Goal: Transaction & Acquisition: Purchase product/service

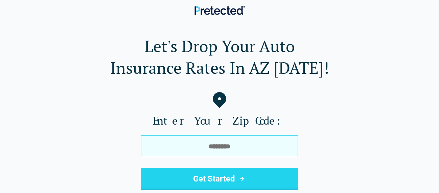
click at [170, 147] on input "tel" at bounding box center [219, 146] width 157 height 22
click at [162, 147] on input "tel" at bounding box center [219, 146] width 157 height 22
type input "*****"
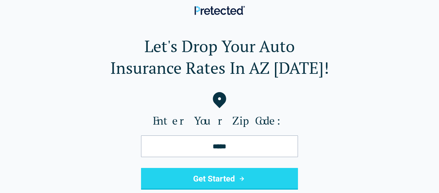
click at [224, 181] on button "Get Started" at bounding box center [219, 179] width 157 height 22
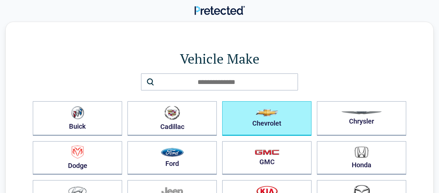
click at [264, 118] on button "Chevrolet" at bounding box center [266, 118] width 89 height 34
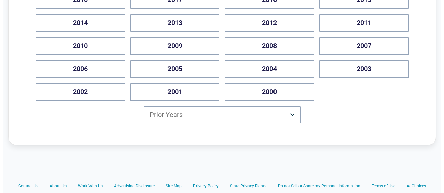
scroll to position [172, 0]
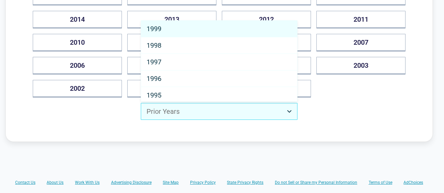
click at [291, 111] on html "Back Arizona Drivers Can Save Up to $500/year Vehicle Year 2026 2025 2024 2023 …" at bounding box center [222, 84] width 444 height 512
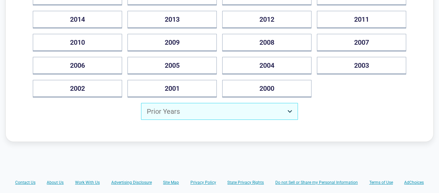
click at [288, 113] on html "Back Arizona Drivers Can Save Up to $500/year Vehicle Year 2026 2025 2024 2023 …" at bounding box center [219, 84] width 439 height 512
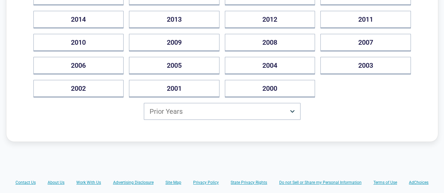
click at [290, 112] on html "Back Arizona Drivers Can Save Up to $500/year Vehicle Year 2026 2025 2024 2023 …" at bounding box center [222, 84] width 444 height 512
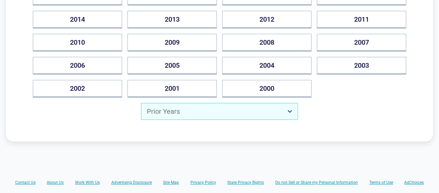
click at [290, 112] on html "Back Arizona Drivers Can Save Up to $500/year Vehicle Year 2026 2025 2024 2023 …" at bounding box center [219, 84] width 439 height 512
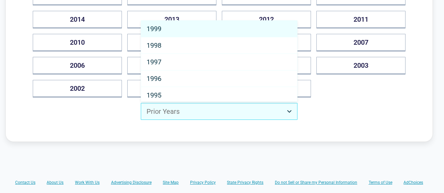
click at [290, 112] on html "Back Arizona Drivers Can Save Up to $500/year Vehicle Year 2026 2025 2024 2023 …" at bounding box center [222, 84] width 444 height 512
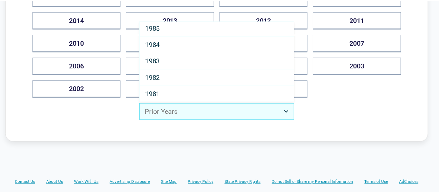
scroll to position [234, 0]
